Goal: Task Accomplishment & Management: Use online tool/utility

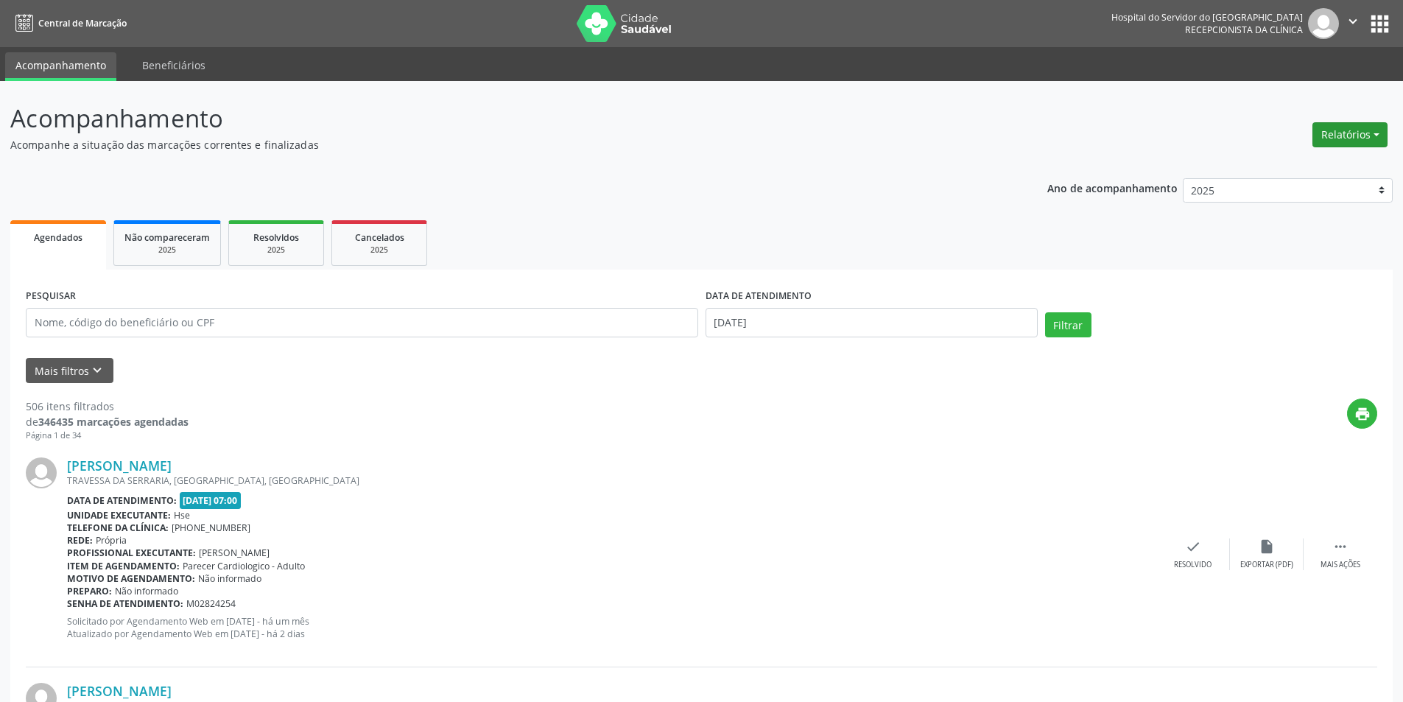
click at [1345, 129] on button "Relatórios" at bounding box center [1349, 134] width 75 height 25
click at [1298, 169] on link "Agendamentos" at bounding box center [1309, 166] width 158 height 21
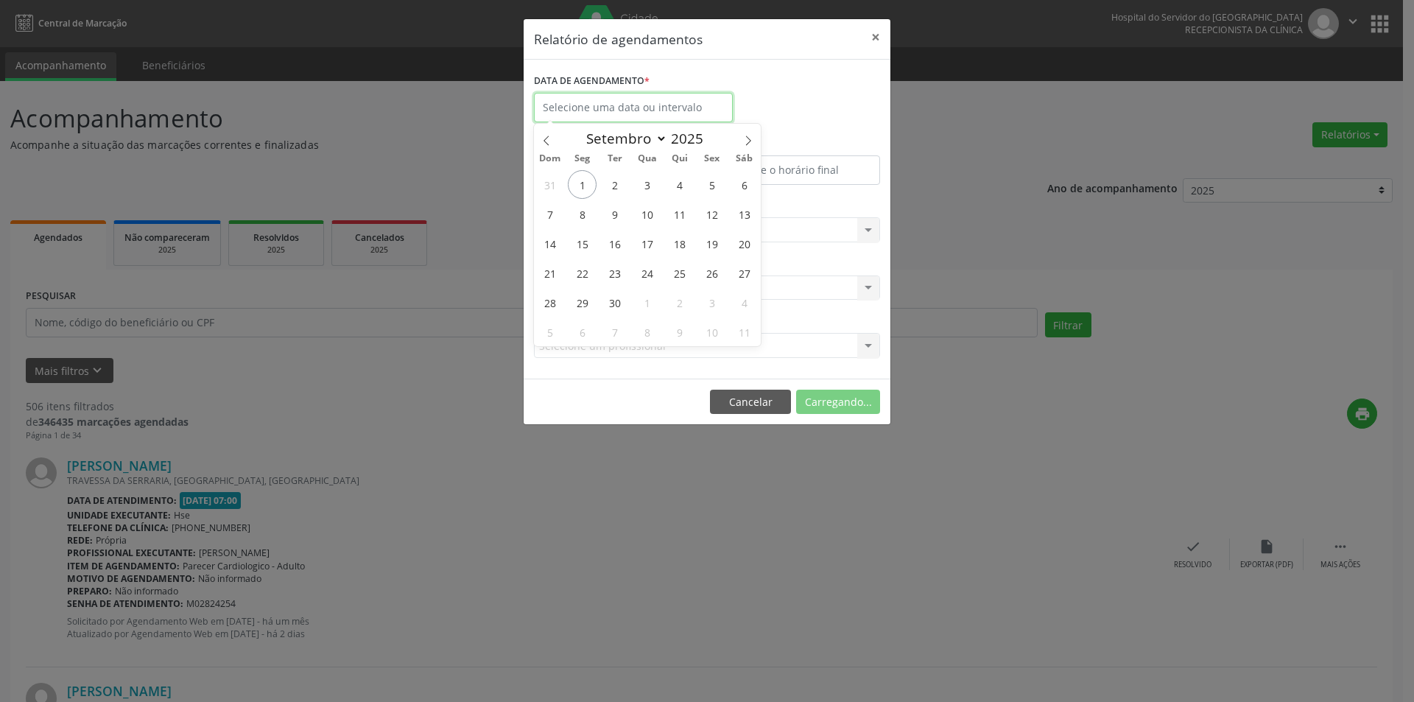
click at [634, 108] on input "text" at bounding box center [633, 107] width 199 height 29
click at [682, 270] on span "25" at bounding box center [679, 272] width 29 height 29
type input "[DATE]"
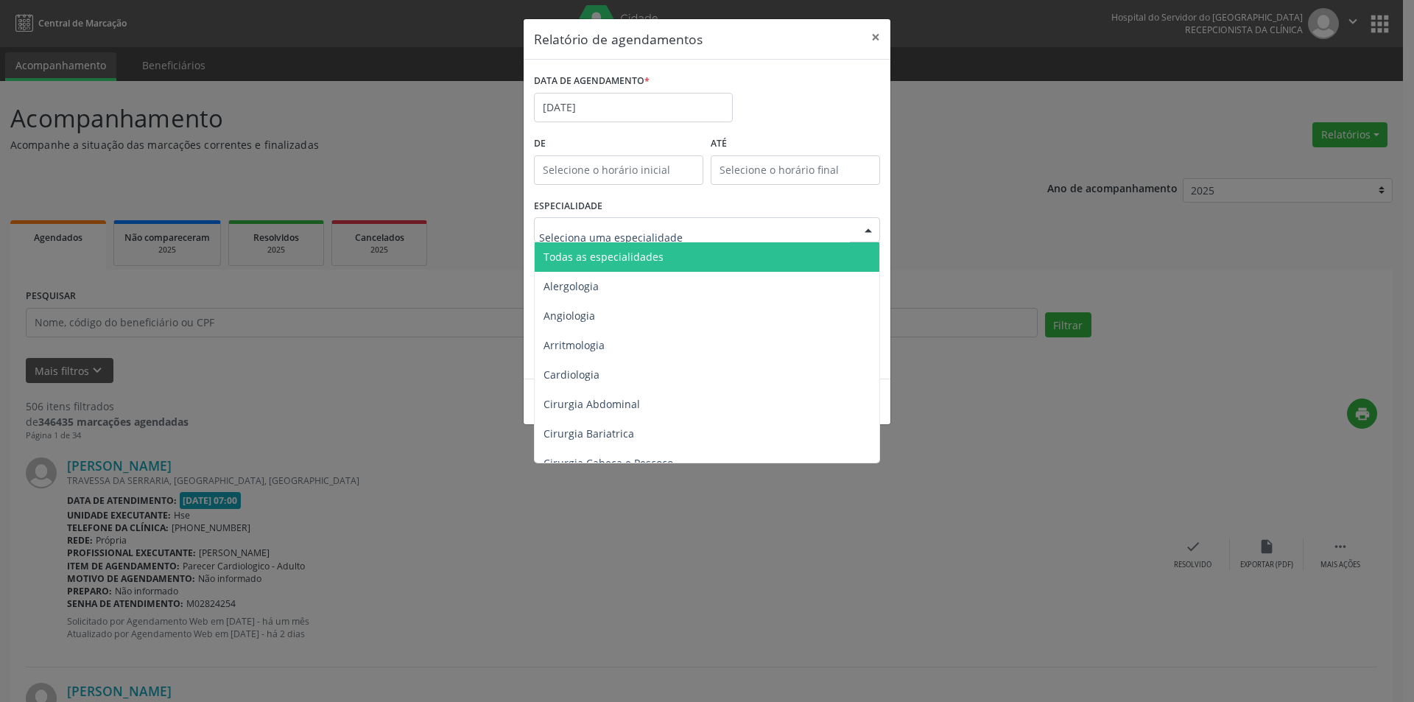
click at [626, 256] on span "Todas as especialidades" at bounding box center [603, 257] width 120 height 14
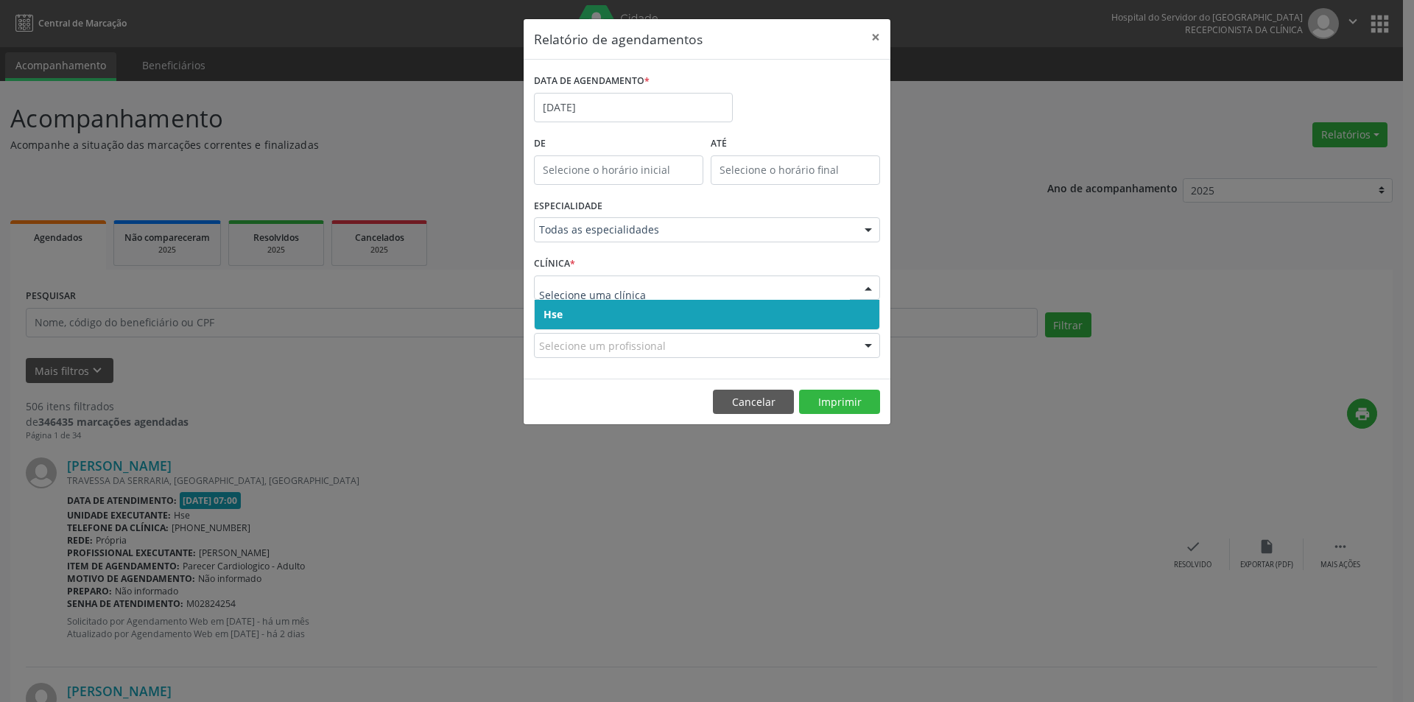
click at [591, 309] on span "Hse" at bounding box center [707, 314] width 345 height 29
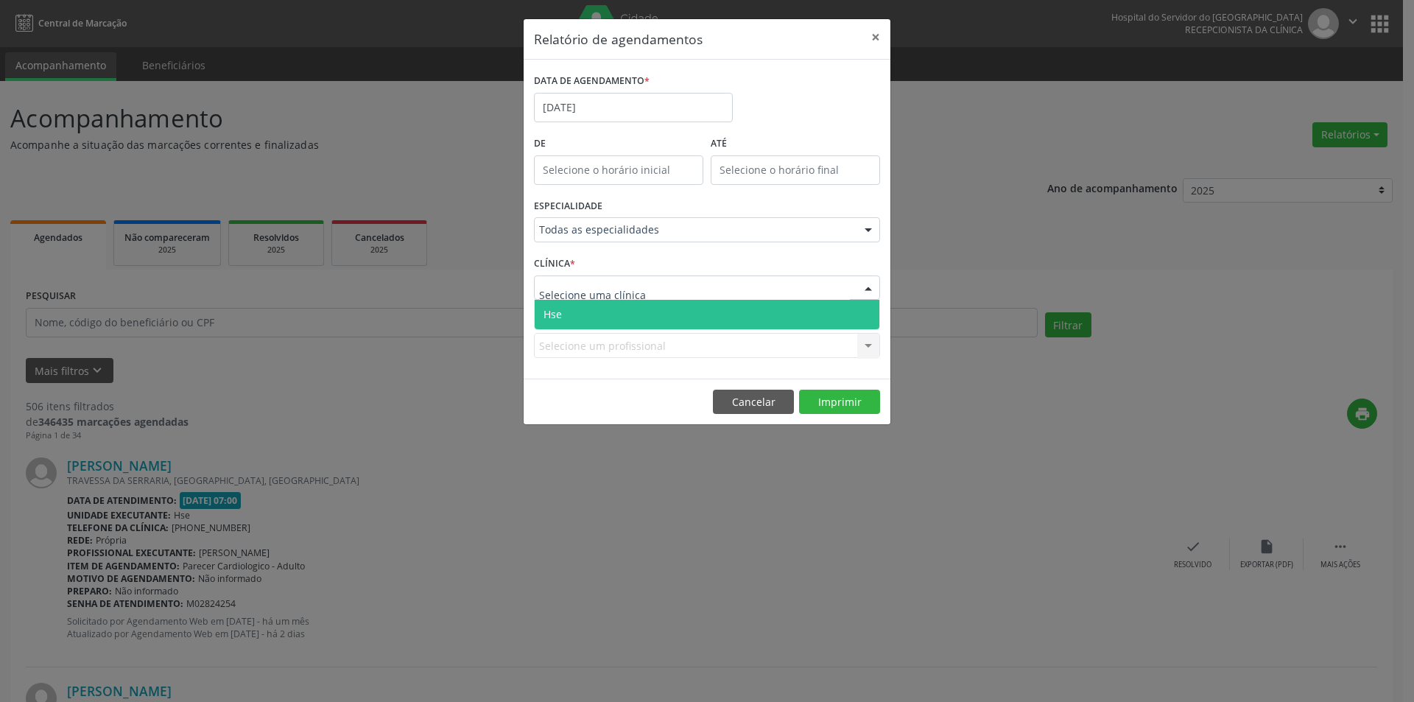
click at [600, 316] on span "Hse" at bounding box center [707, 314] width 345 height 29
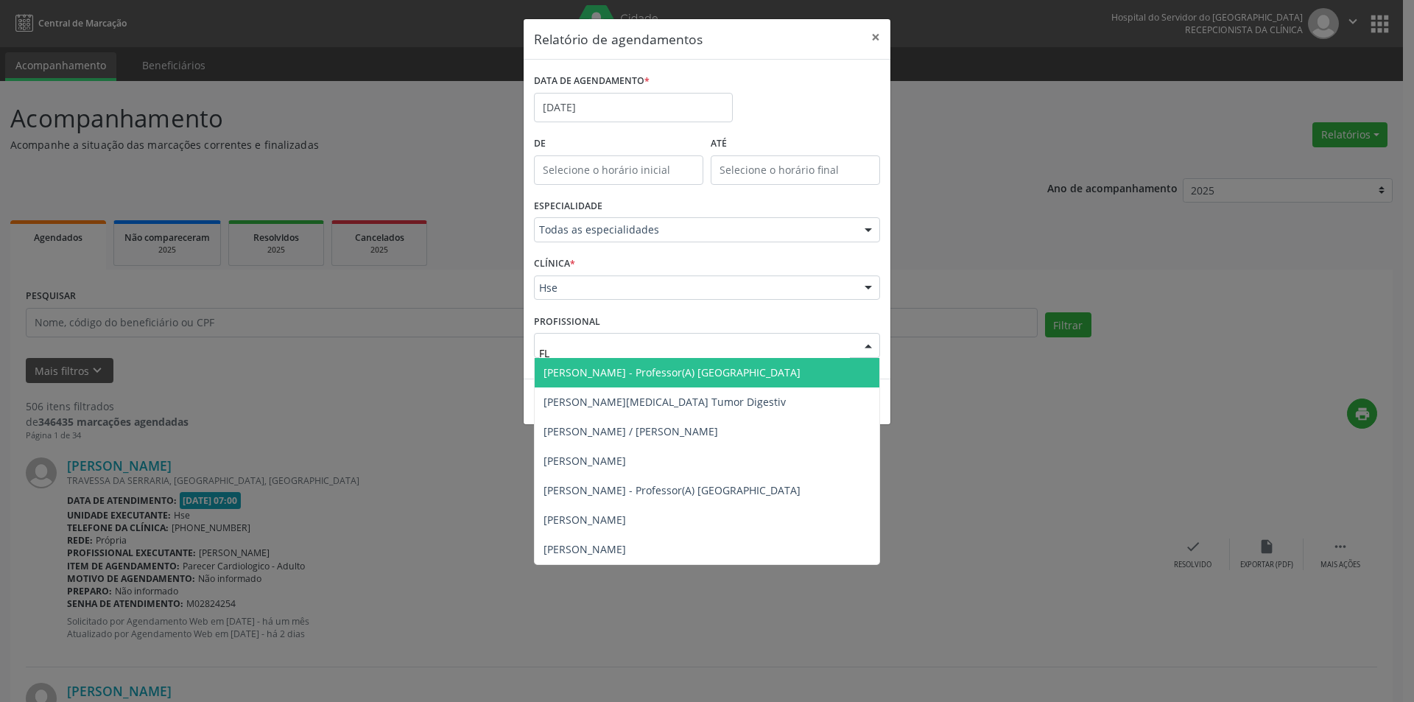
type input "FLA"
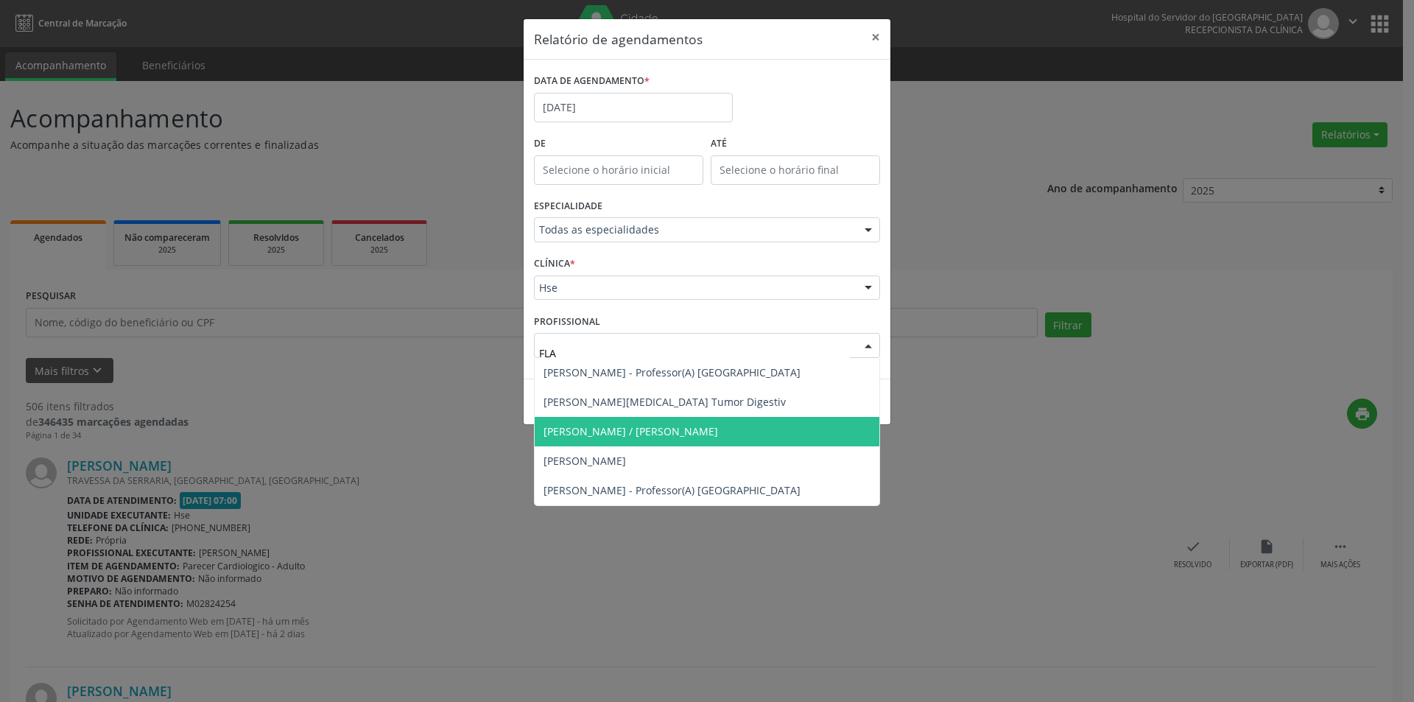
click at [672, 429] on span "[PERSON_NAME] / [PERSON_NAME]" at bounding box center [630, 431] width 175 height 14
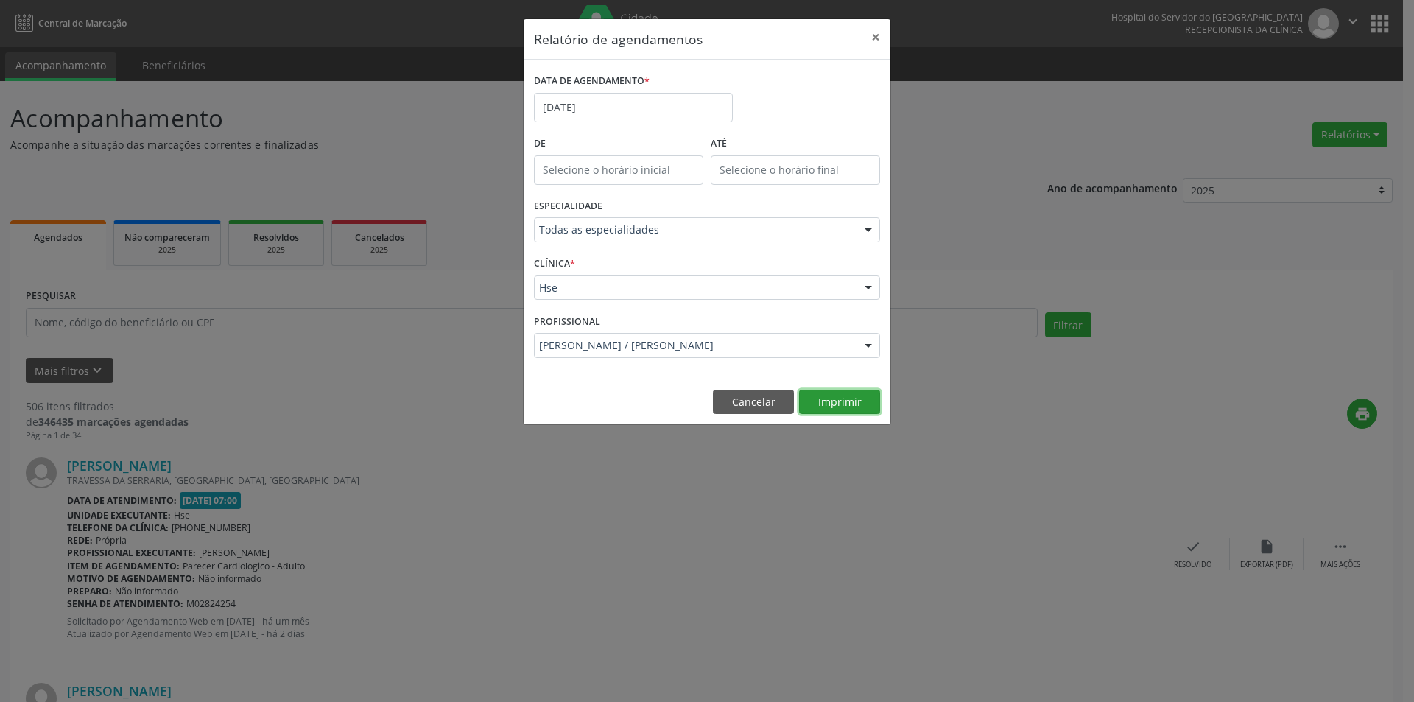
click at [852, 406] on button "Imprimir" at bounding box center [839, 402] width 81 height 25
click at [757, 404] on button "Cancelar" at bounding box center [753, 402] width 81 height 25
